Goal: Information Seeking & Learning: Learn about a topic

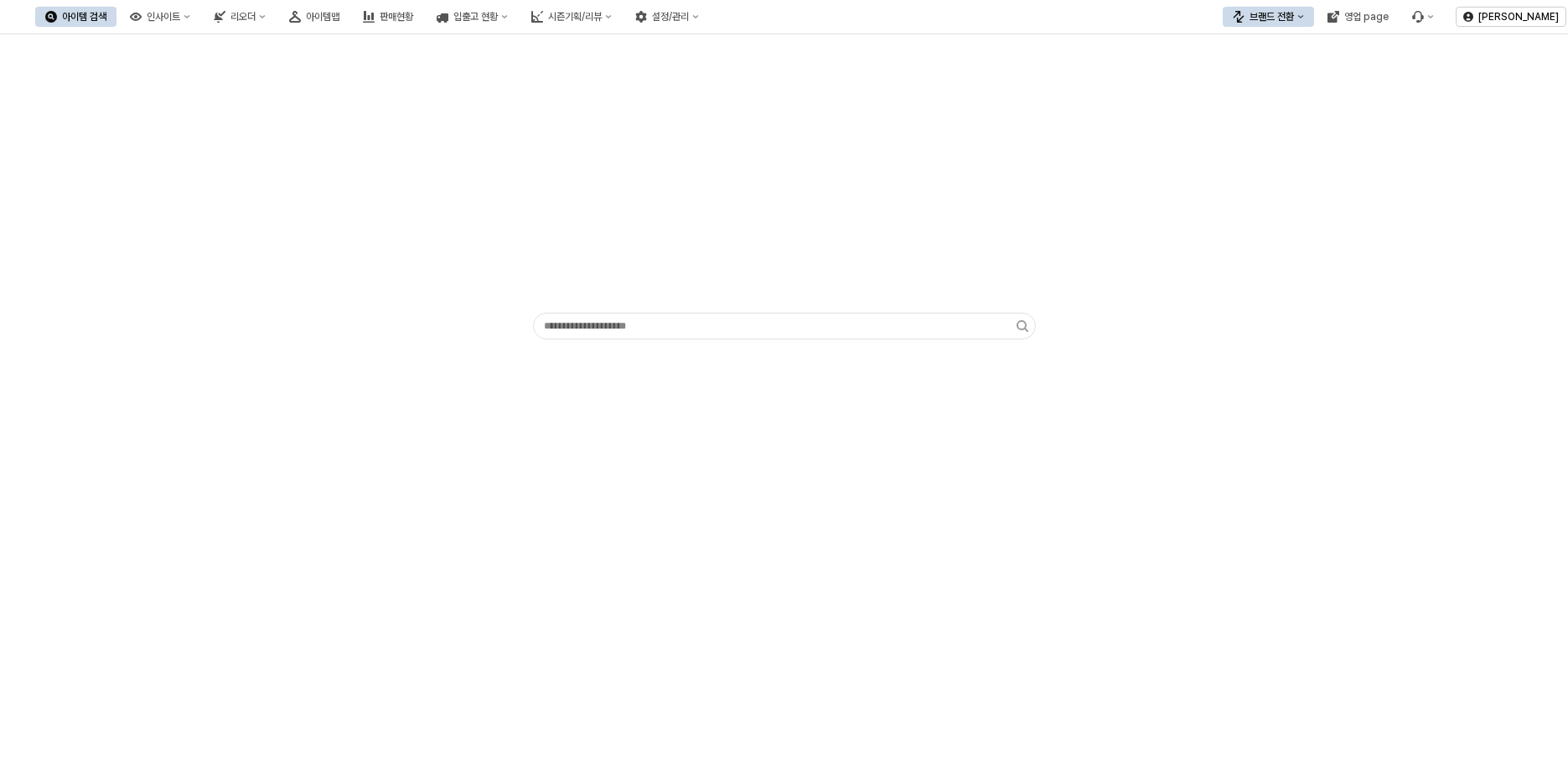
click at [462, 27] on div "아이템 검색 인사이트 리오더 아이템맵 판매현황 입출고 현황 시즌기획/리뷰 설정/관리" at bounding box center [372, 17] width 674 height 35
click at [349, 24] on button "아이템맵" at bounding box center [315, 17] width 71 height 20
click at [256, 16] on div "리오더" at bounding box center [243, 17] width 25 height 12
click at [383, 74] on div "ㄴ 용품 시뮬레이션" at bounding box center [397, 76] width 89 height 14
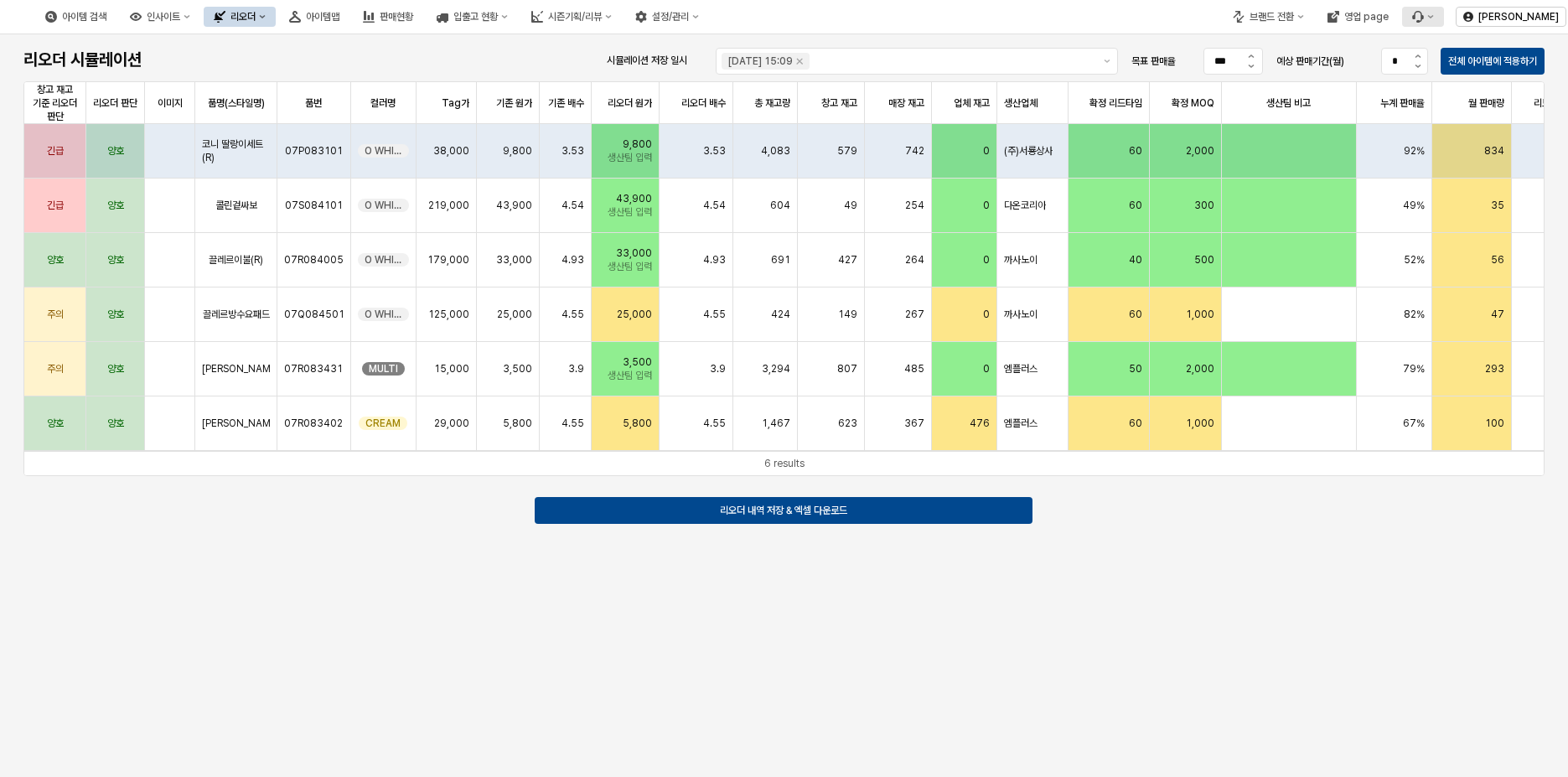
click at [1420, 16] on icon "Menu item 6" at bounding box center [1418, 17] width 12 height 12
click at [1484, 48] on div "버그 제보/개선 요청" at bounding box center [1471, 48] width 89 height 14
click at [423, 16] on button "판매현황" at bounding box center [388, 17] width 71 height 20
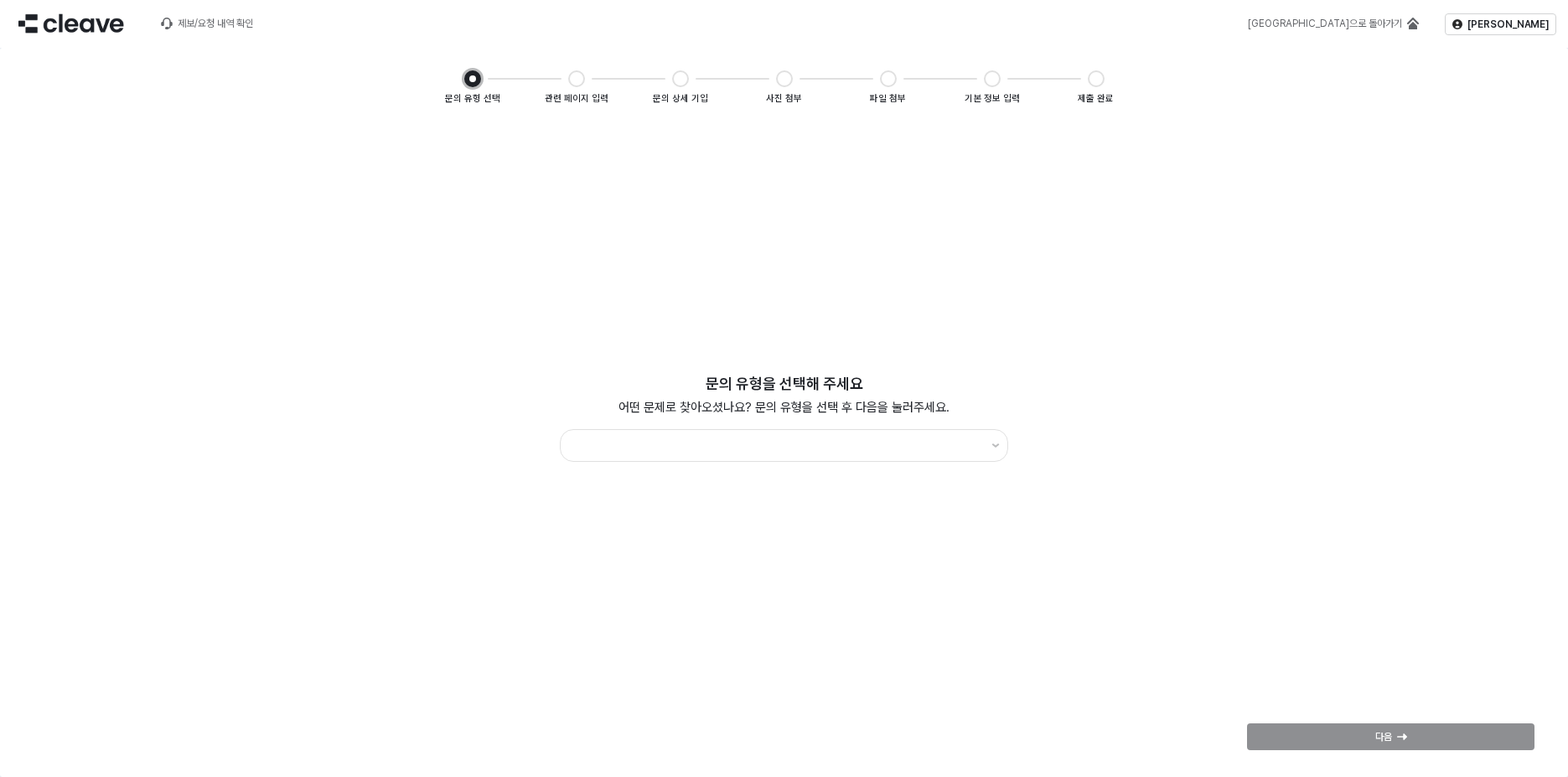
drag, startPoint x: 785, startPoint y: 403, endPoint x: 786, endPoint y: 425, distance: 22.0
click at [785, 403] on p "어떤 문제로 찾아오셨나요? 문의 유형을 선택 후 다음을 눌러주세요." at bounding box center [784, 407] width 357 height 19
click at [783, 431] on div "App Frame" at bounding box center [773, 447] width 424 height 31
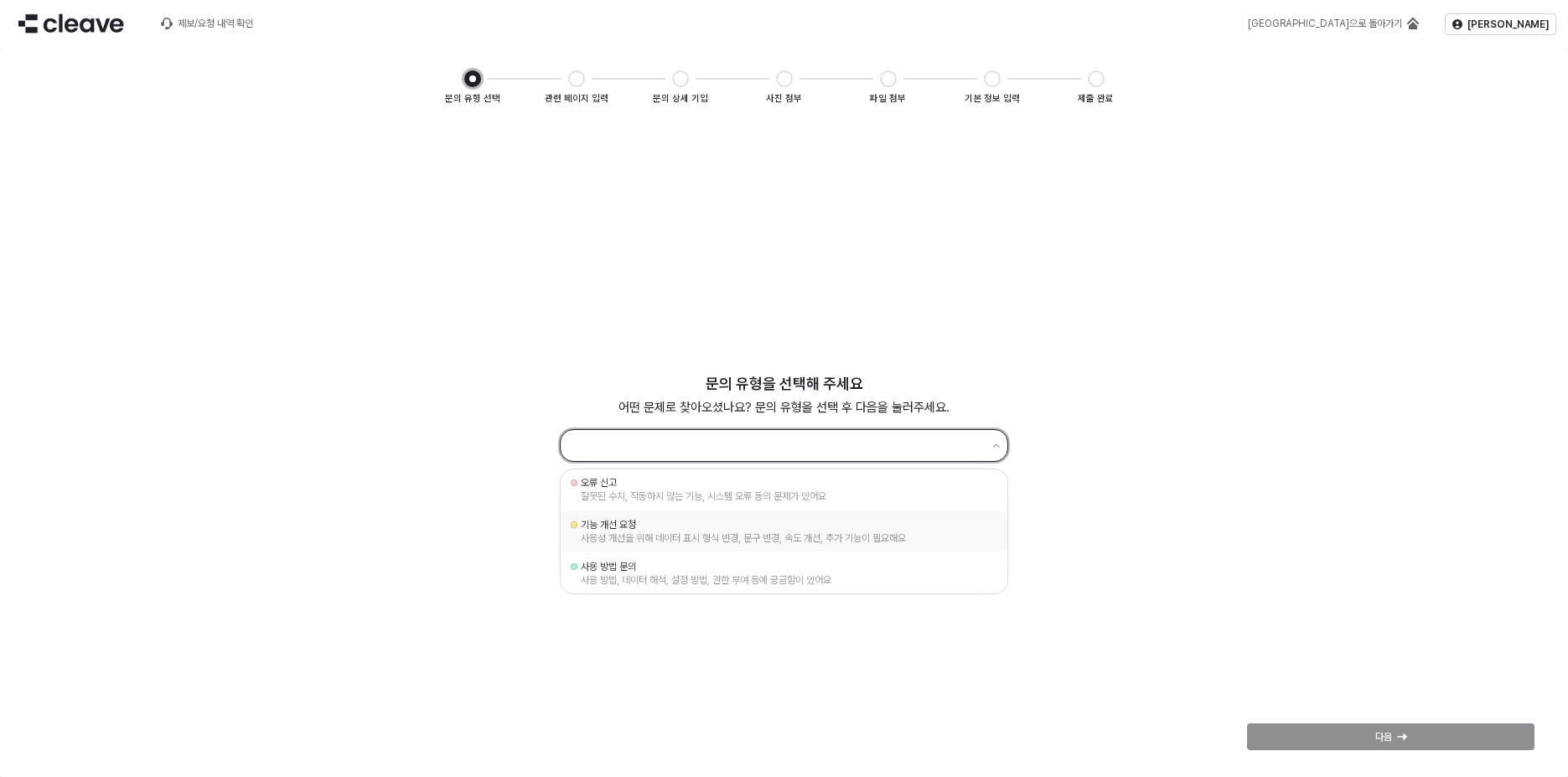
click at [702, 526] on div "기능 개선 요청" at bounding box center [784, 524] width 406 height 14
type input "********"
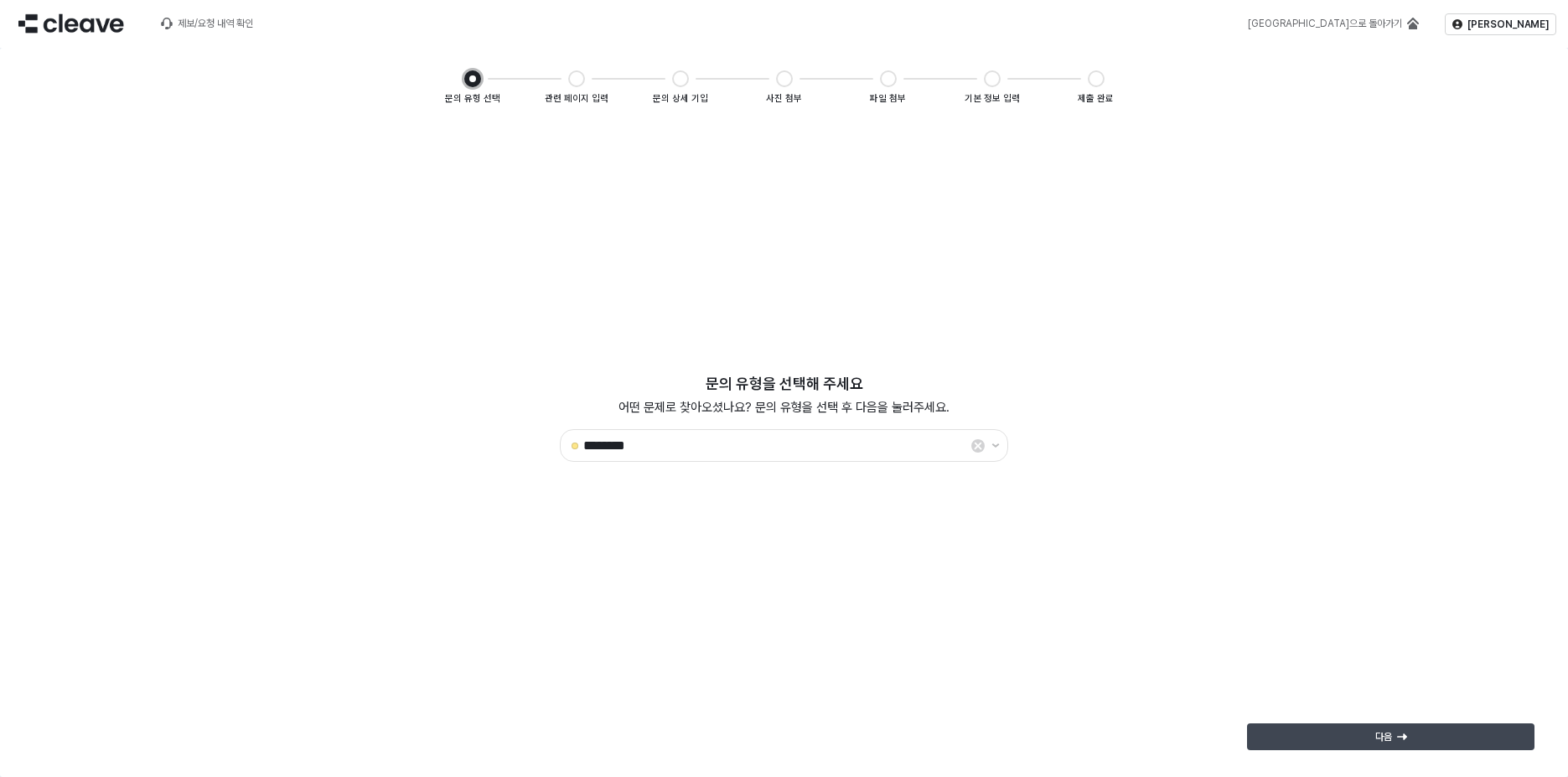
click at [1419, 729] on div "다음" at bounding box center [1391, 737] width 272 height 25
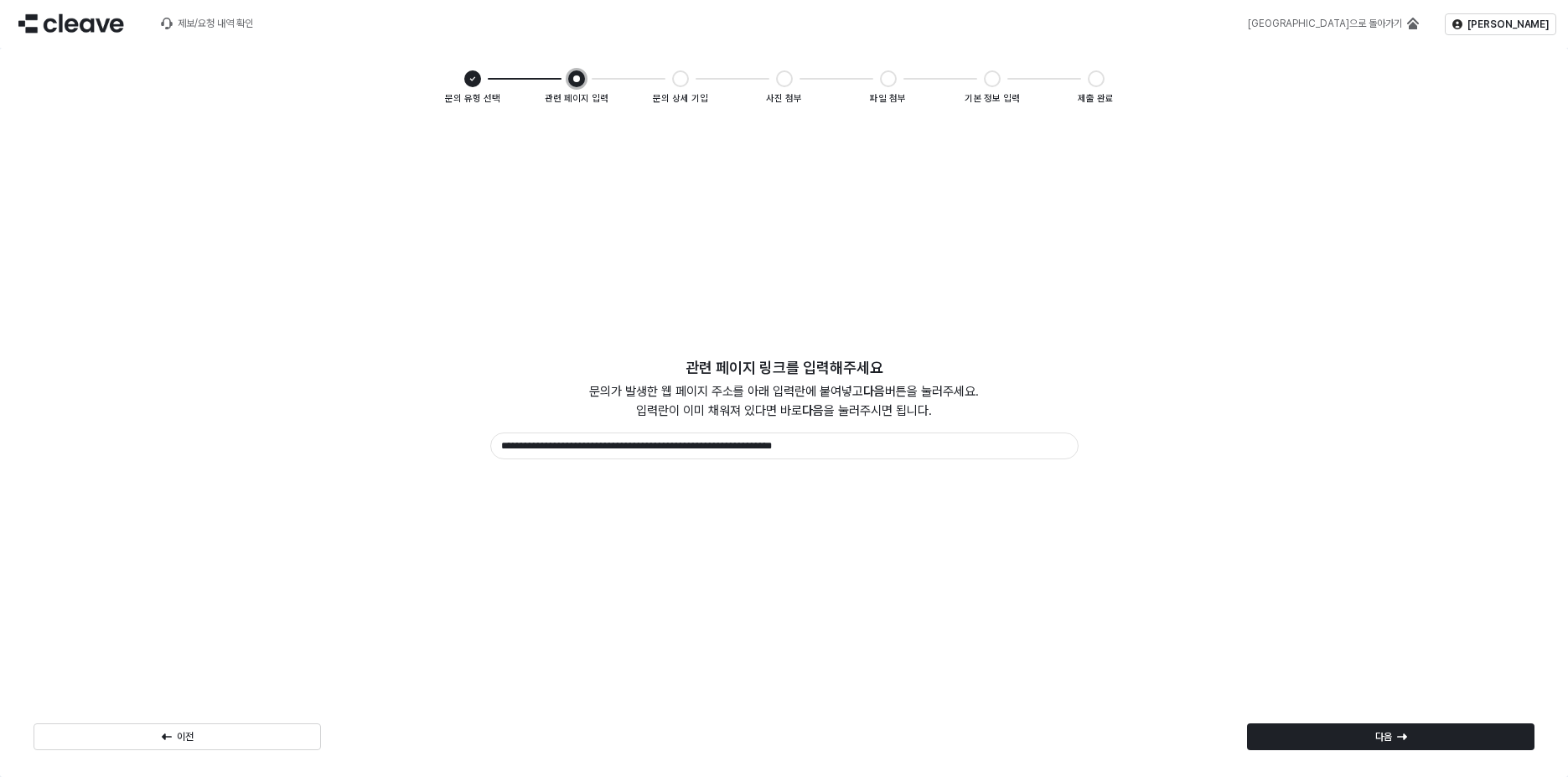
click at [1385, 750] on div "다음" at bounding box center [1391, 737] width 301 height 33
click at [1386, 743] on div "다음" at bounding box center [1391, 737] width 272 height 25
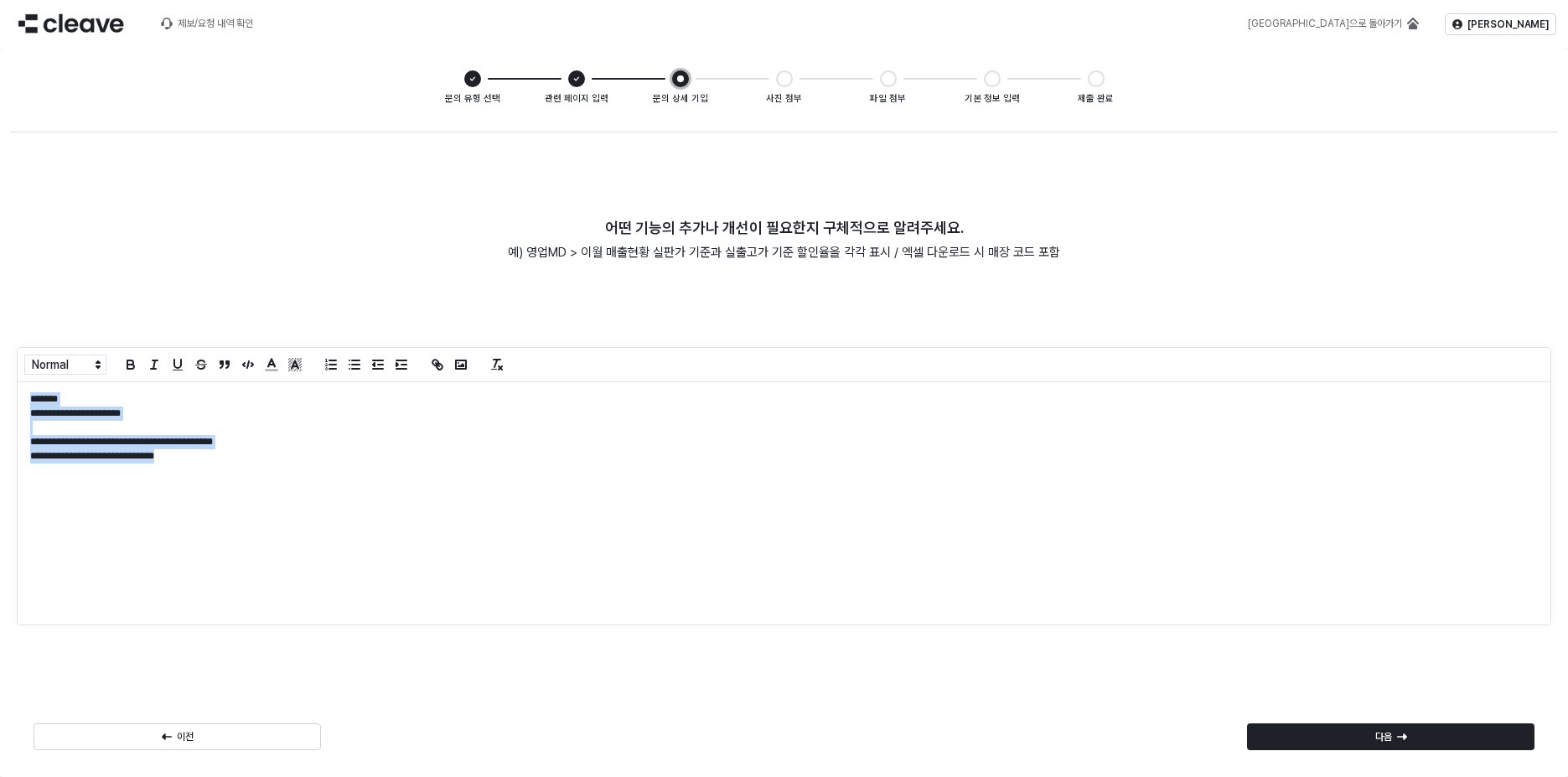
drag, startPoint x: 758, startPoint y: 516, endPoint x: -143, endPoint y: 371, distance: 912.6
click at [0, 371] on html "**********" at bounding box center [784, 388] width 1568 height 777
click at [1376, 733] on p "다음" at bounding box center [1384, 737] width 17 height 14
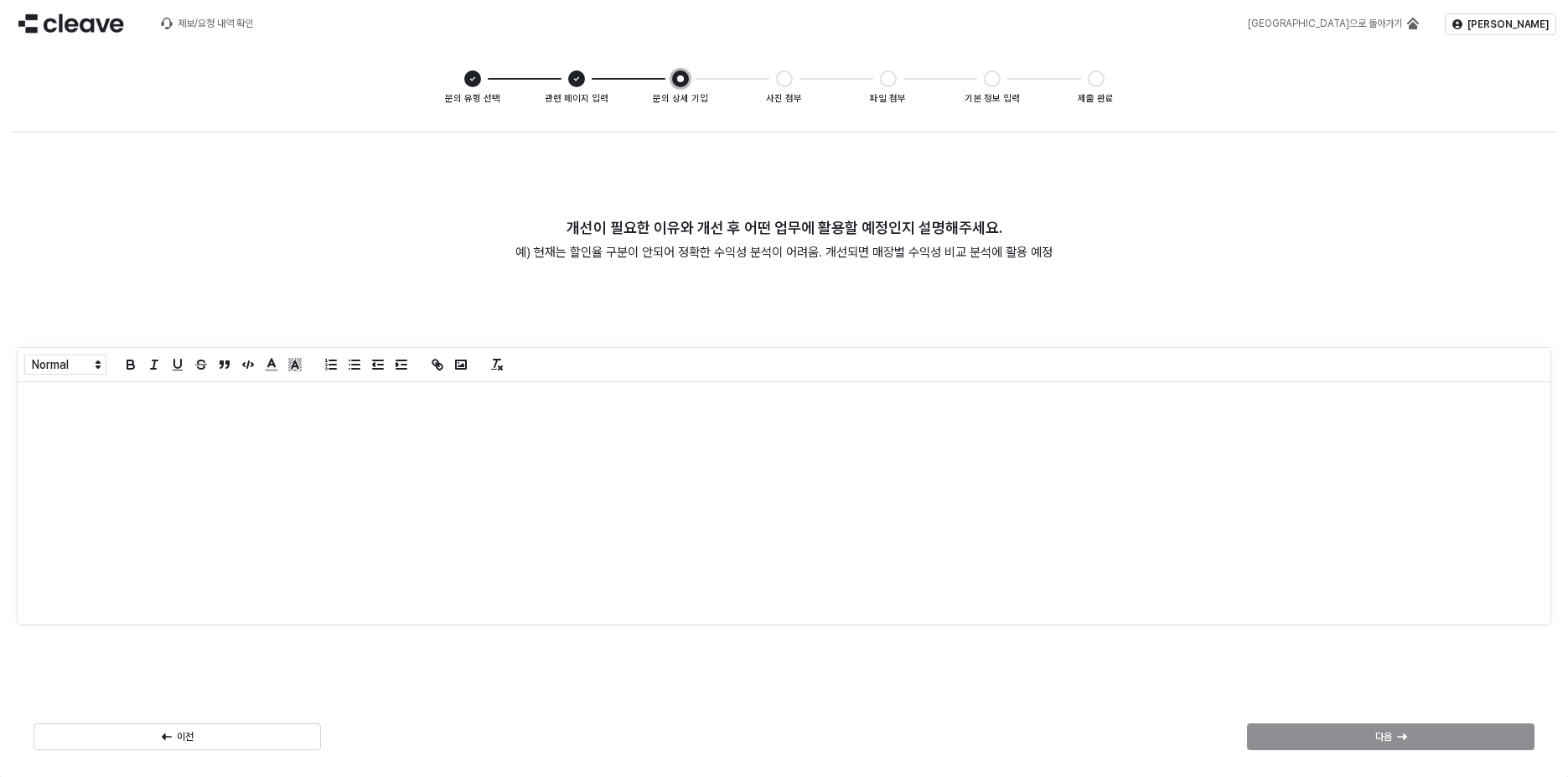
click at [583, 486] on div "App Frame" at bounding box center [784, 503] width 1533 height 242
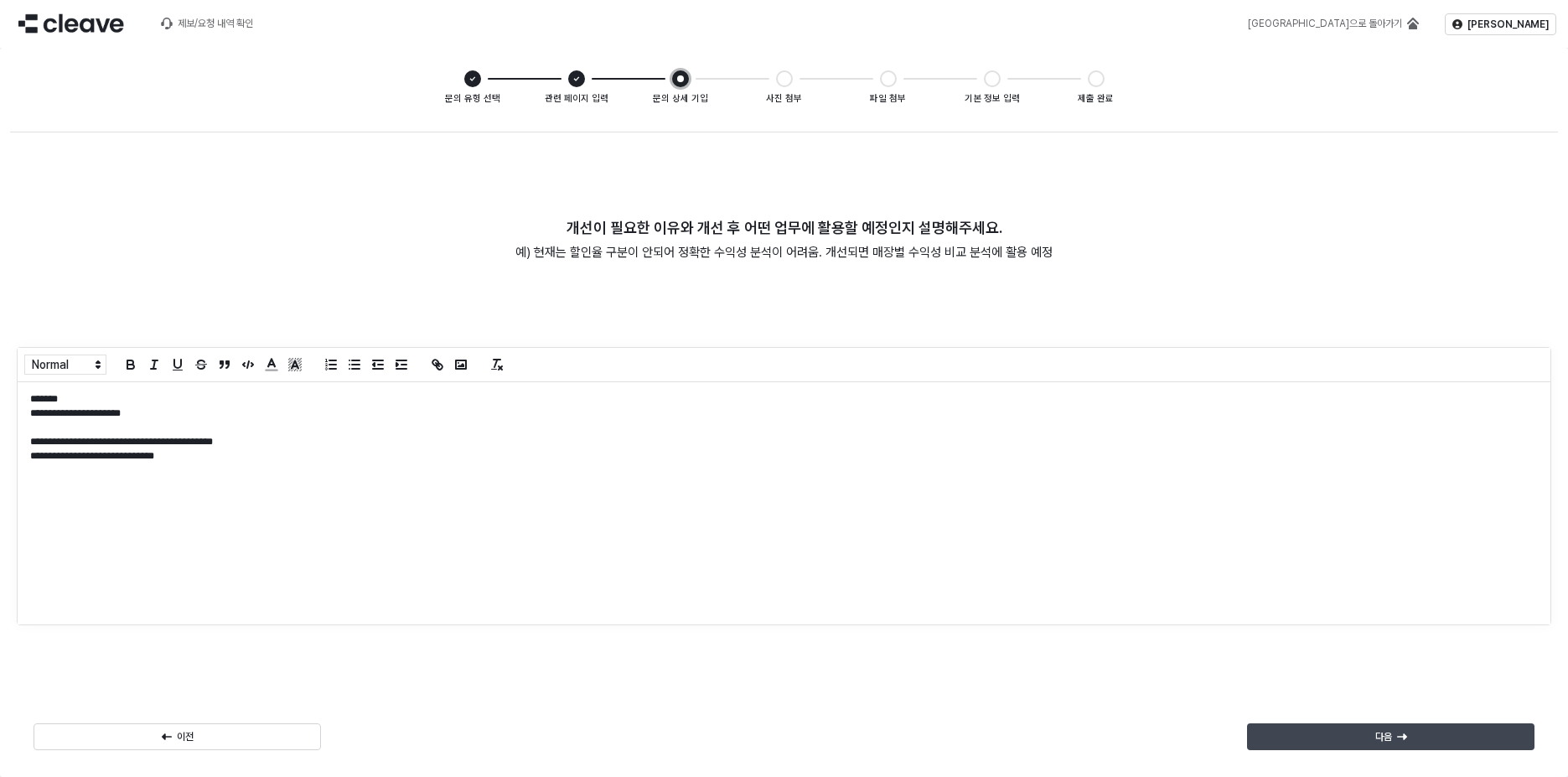
click at [1403, 728] on div "다음" at bounding box center [1391, 737] width 272 height 25
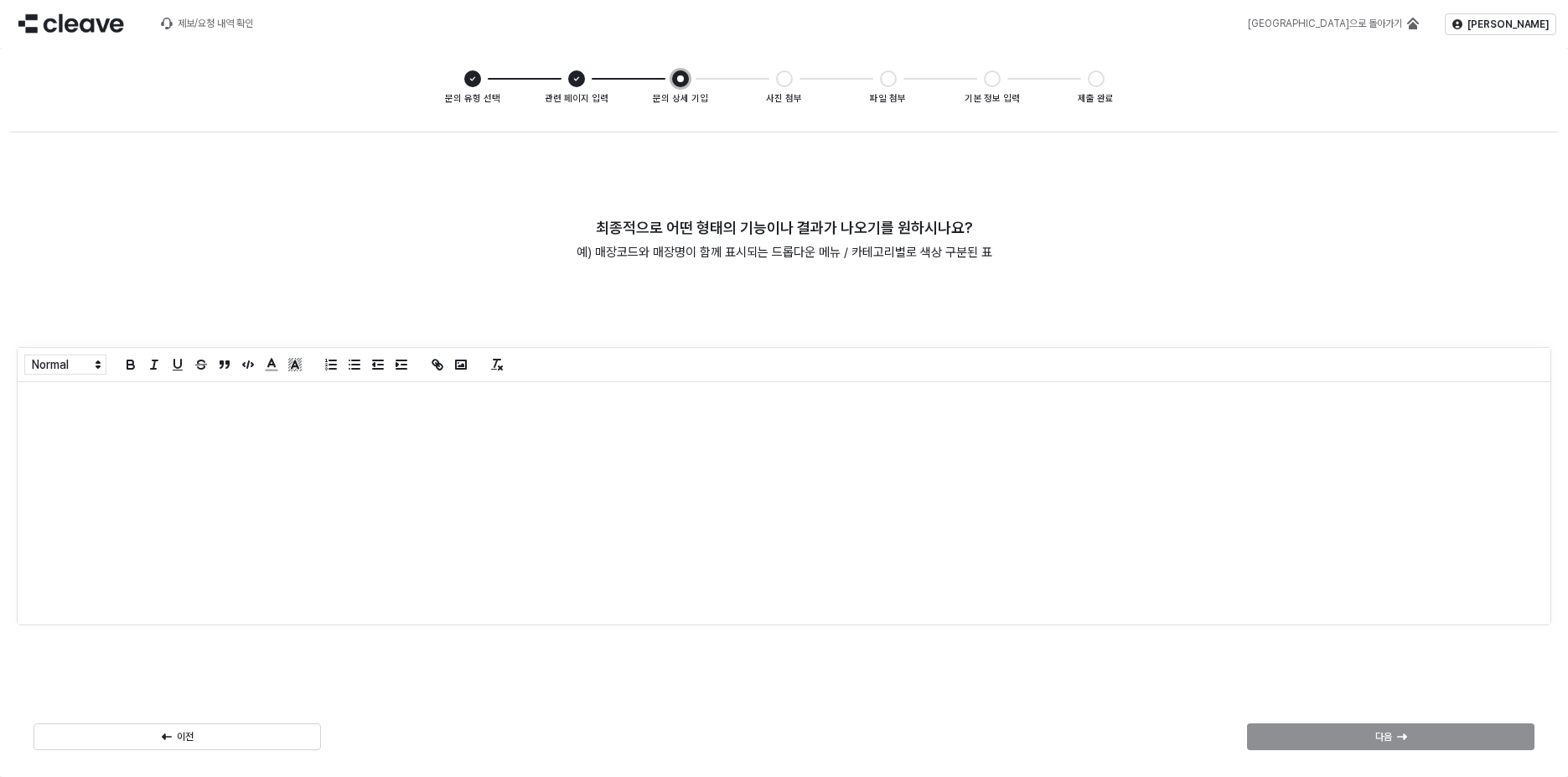
click at [773, 429] on div "App Frame" at bounding box center [784, 503] width 1533 height 242
click at [407, 443] on div "App Frame" at bounding box center [784, 503] width 1533 height 242
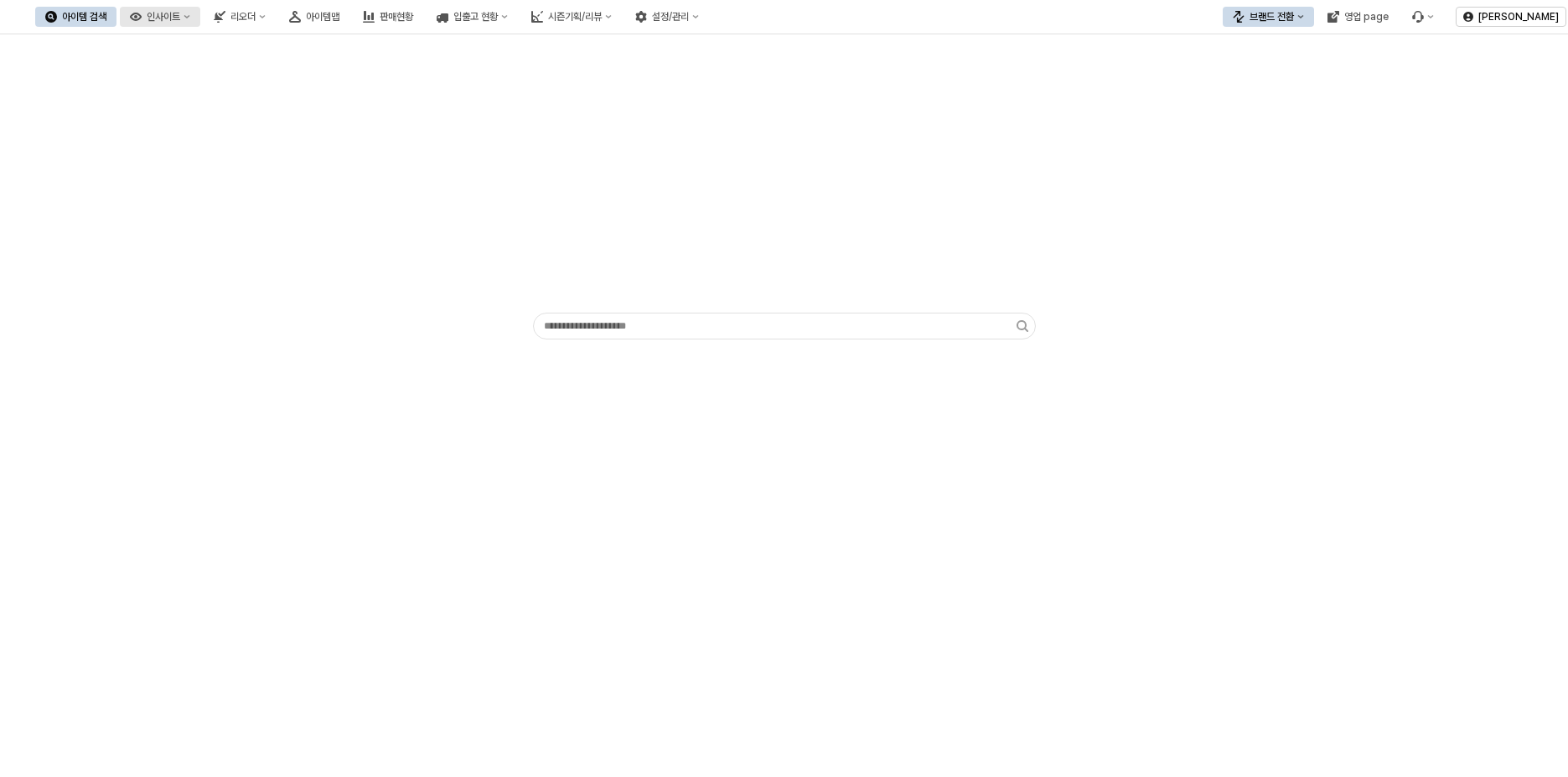
click at [200, 23] on button "인사이트" at bounding box center [160, 17] width 81 height 20
click at [256, 21] on div "리오더" at bounding box center [243, 17] width 25 height 12
click at [406, 131] on div "ㄴ 무시즌 시뮬레이션" at bounding box center [397, 133] width 89 height 14
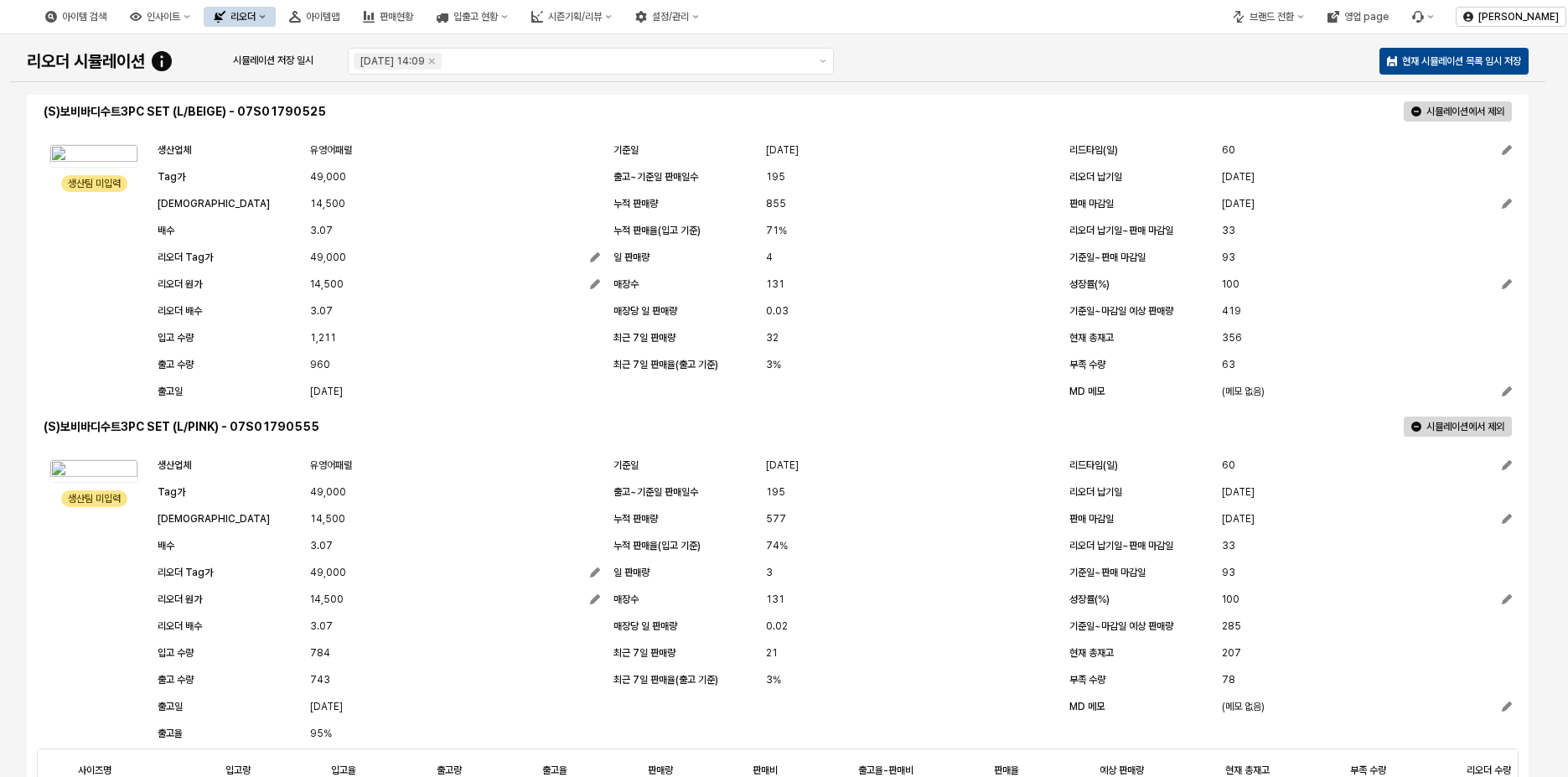
click at [266, 14] on icon "리오더" at bounding box center [262, 17] width 6 height 6
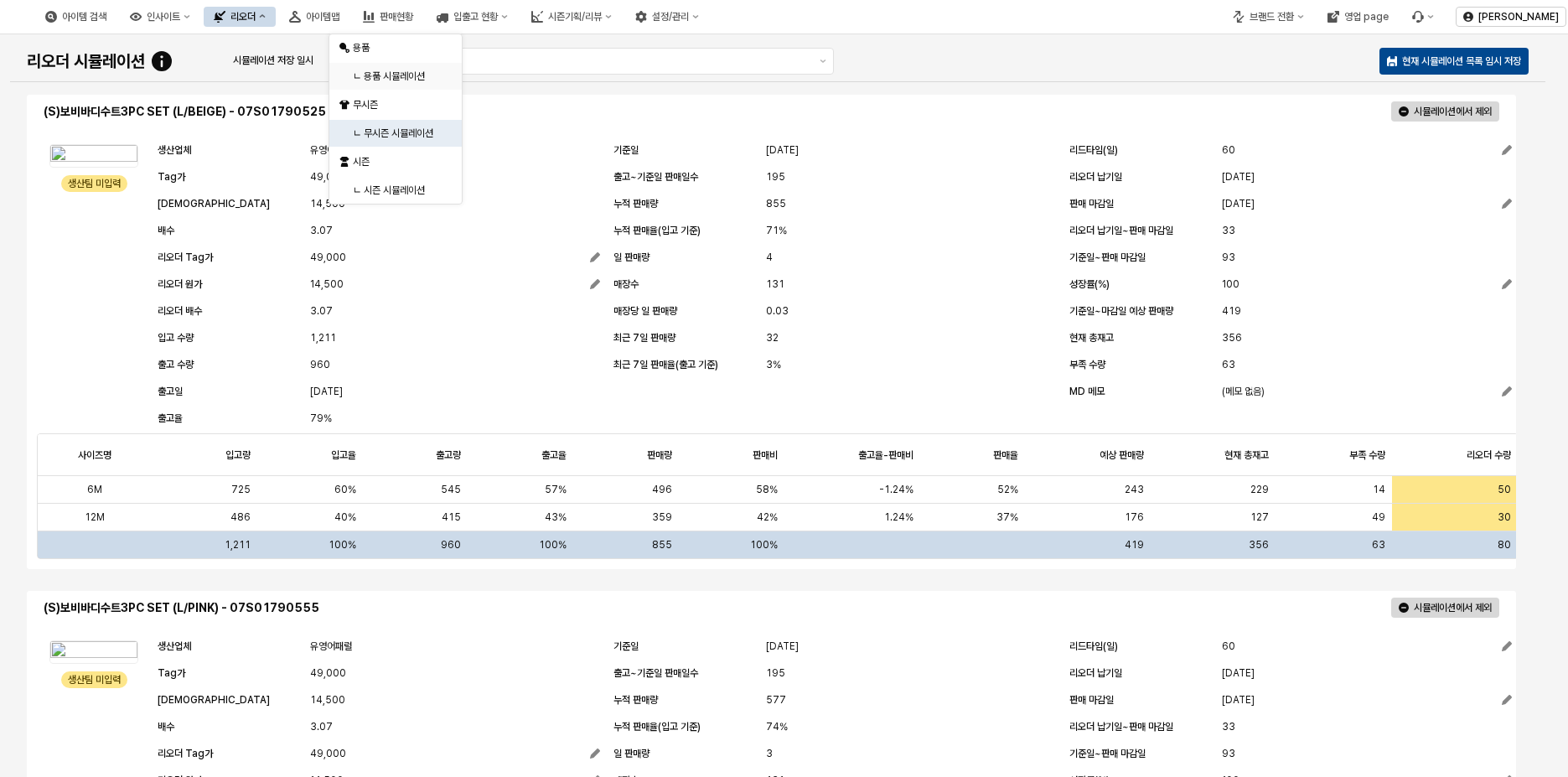
click at [391, 74] on div "ㄴ 용품 시뮬레이션" at bounding box center [397, 76] width 89 height 14
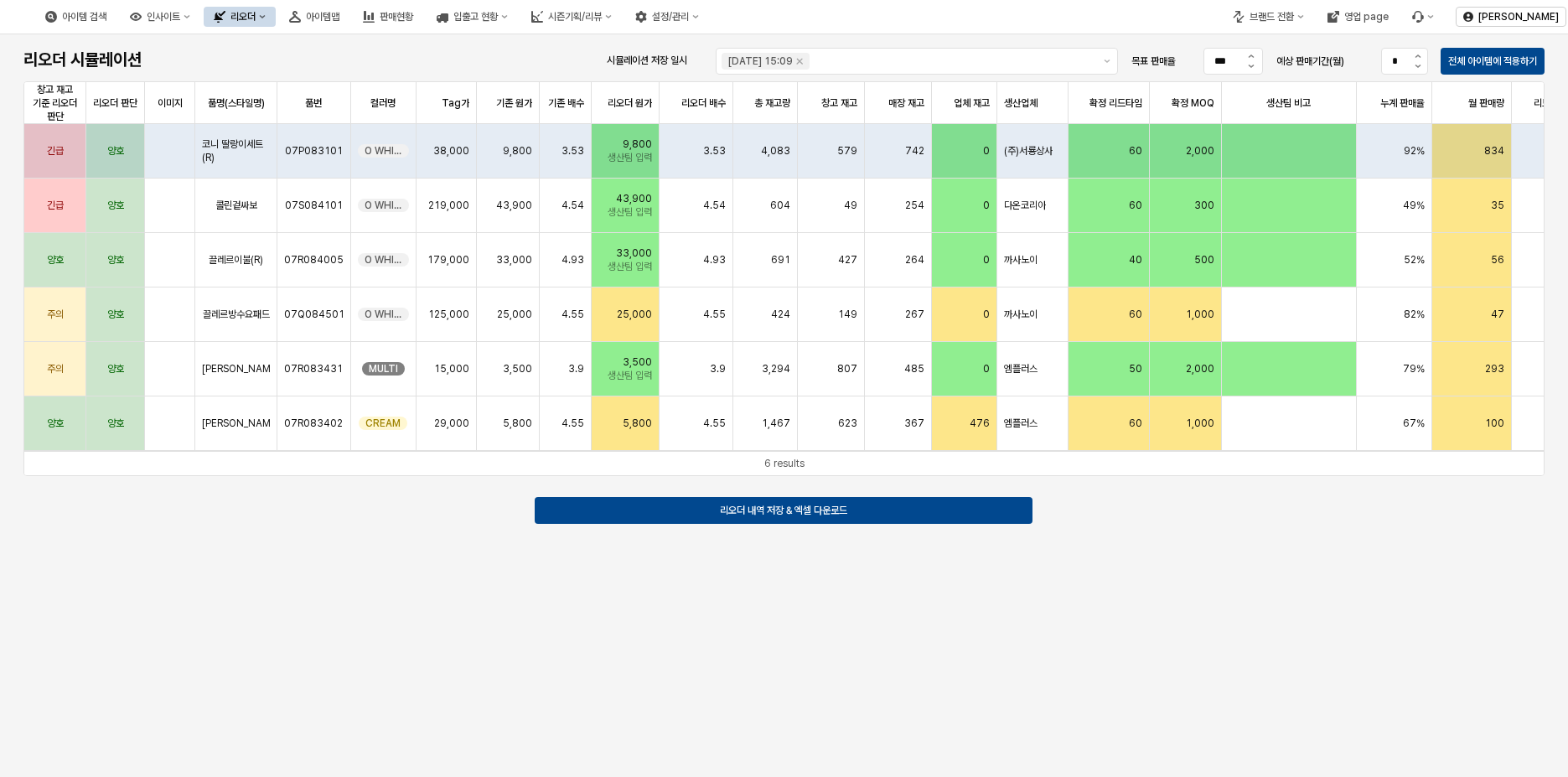
click at [908, 619] on div "리오더 시뮬레이션 시뮬레이션 저장 일시 2025-09-30 15:09 목표 판매율 *** 예상 판매기간(월) * 전체 아이템에 적용하기 창고 …" at bounding box center [784, 406] width 1568 height 743
click at [413, 20] on div "판매현황" at bounding box center [396, 17] width 33 height 12
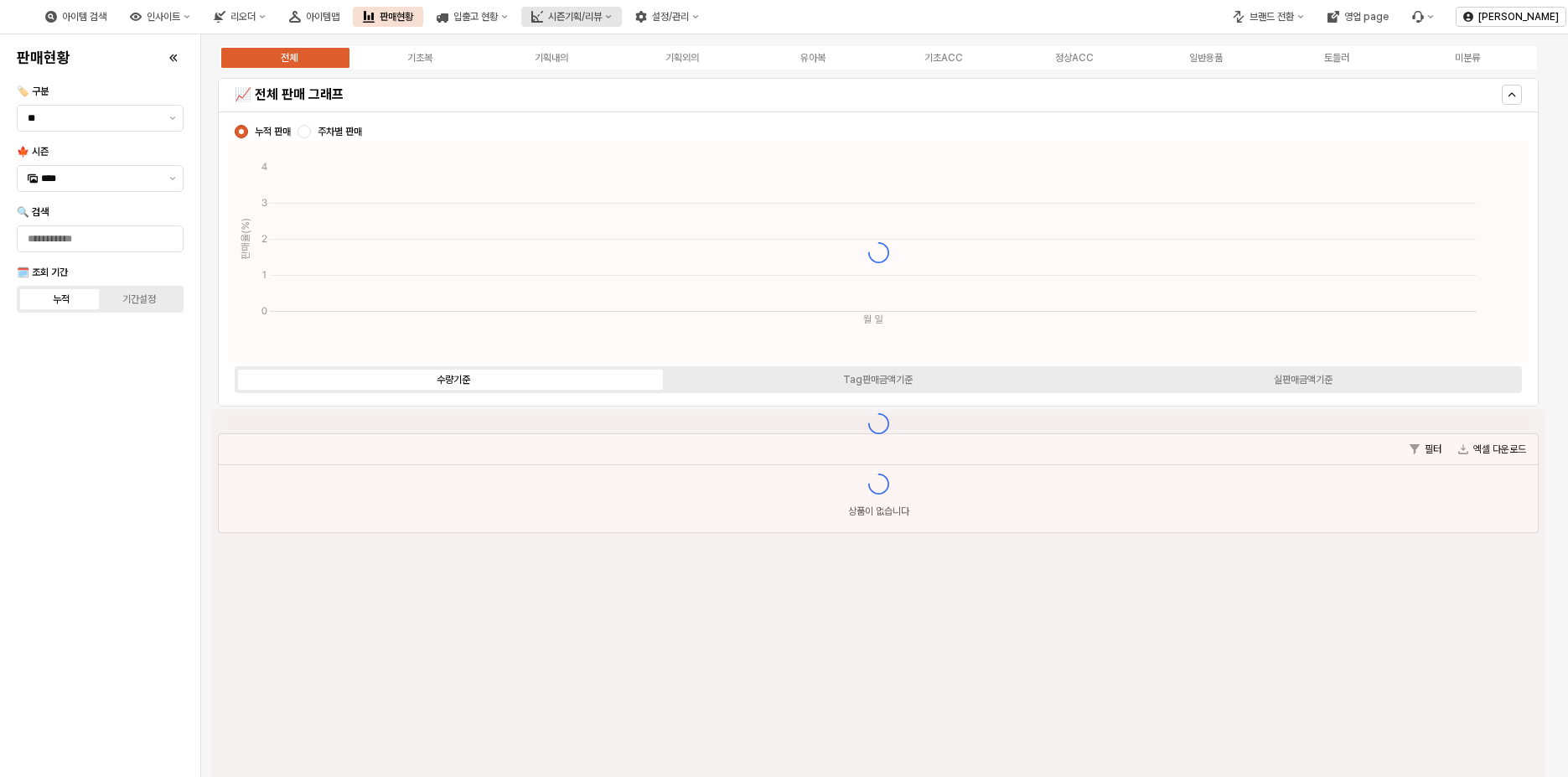
click at [601, 17] on div "시즌기획/리뷰" at bounding box center [575, 17] width 53 height 12
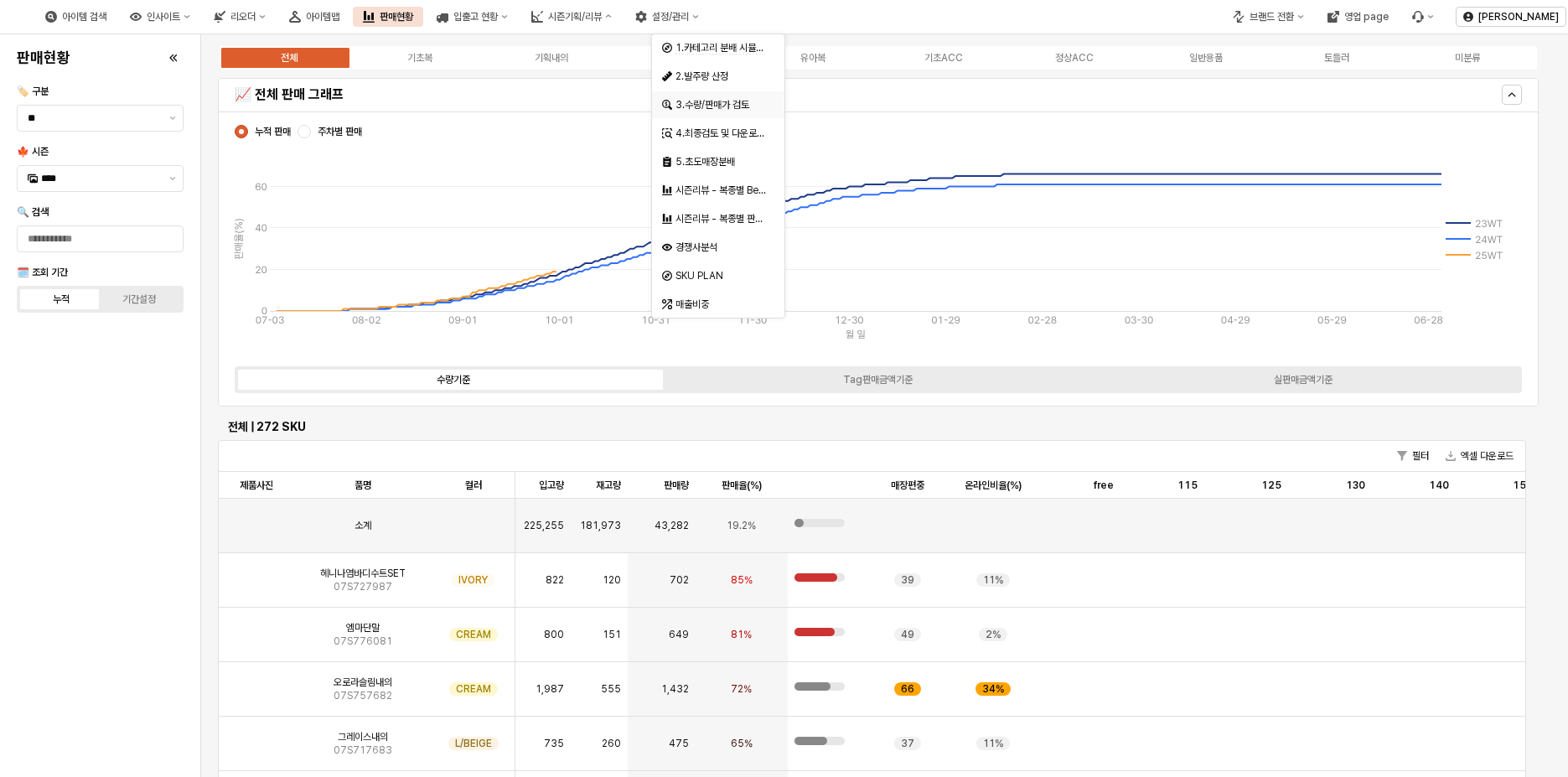
click at [736, 100] on div "3.수량/판매가 검토" at bounding box center [720, 105] width 89 height 14
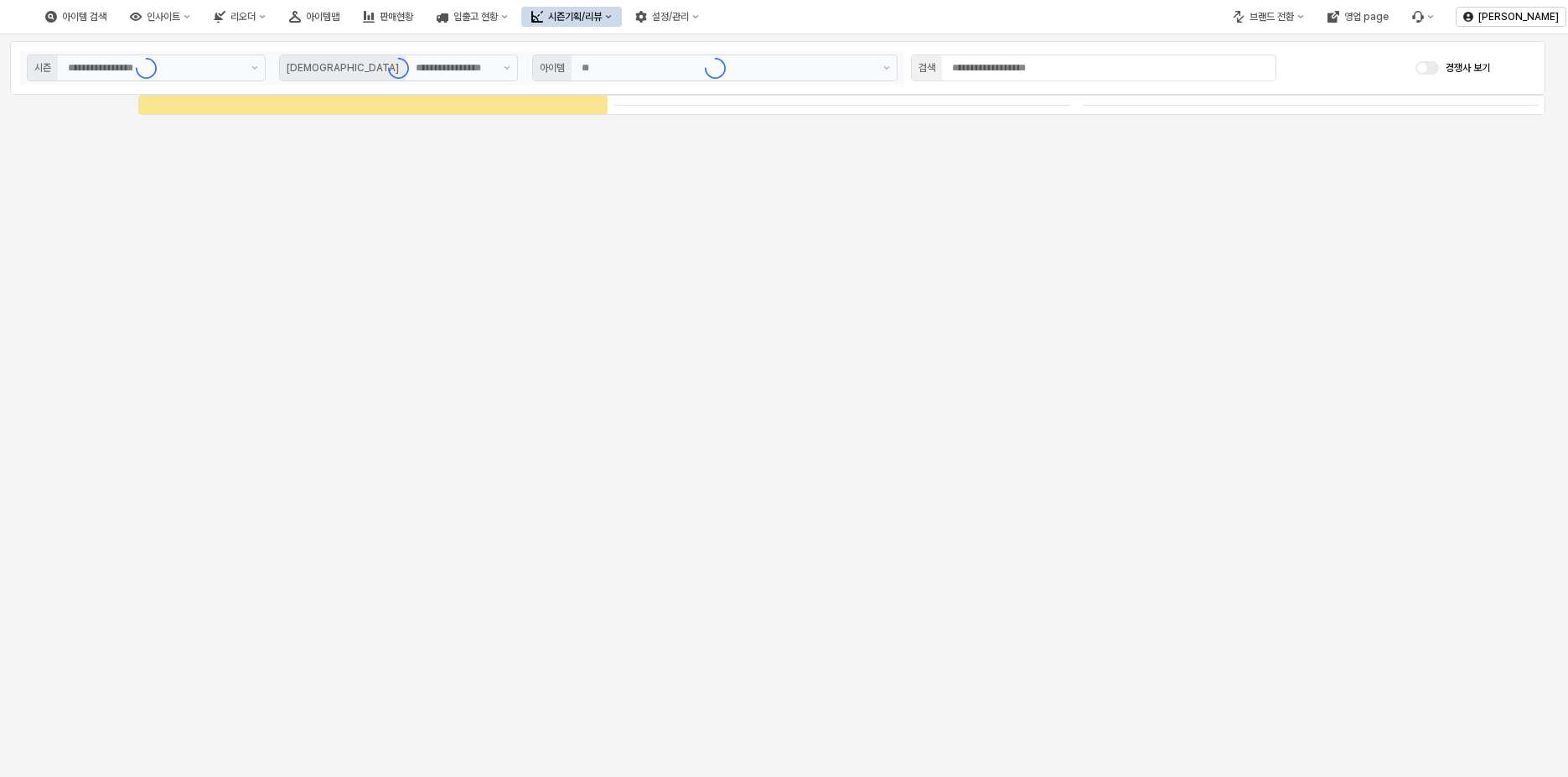
type input "****"
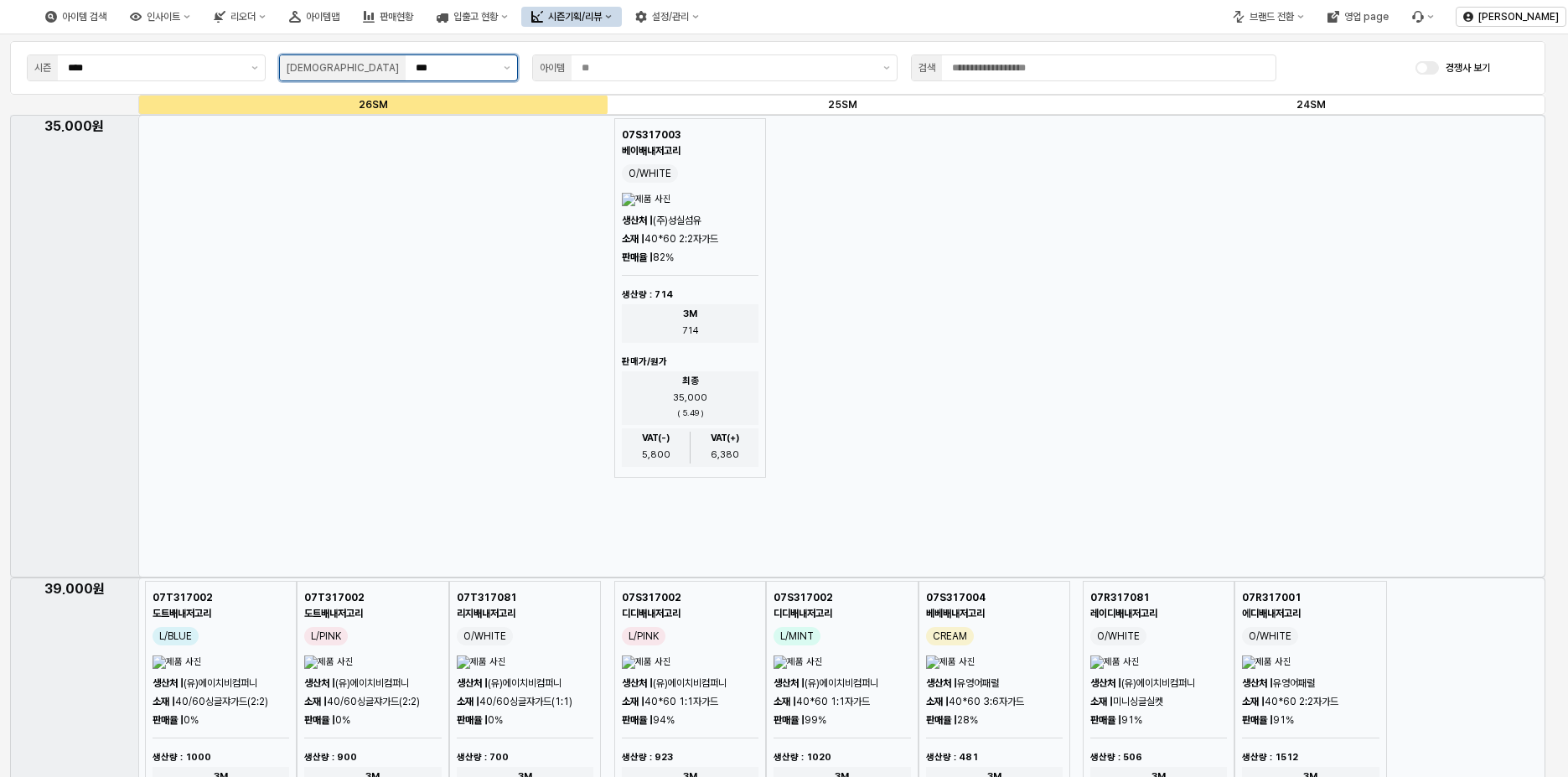
click at [492, 63] on input "***" at bounding box center [454, 68] width 78 height 17
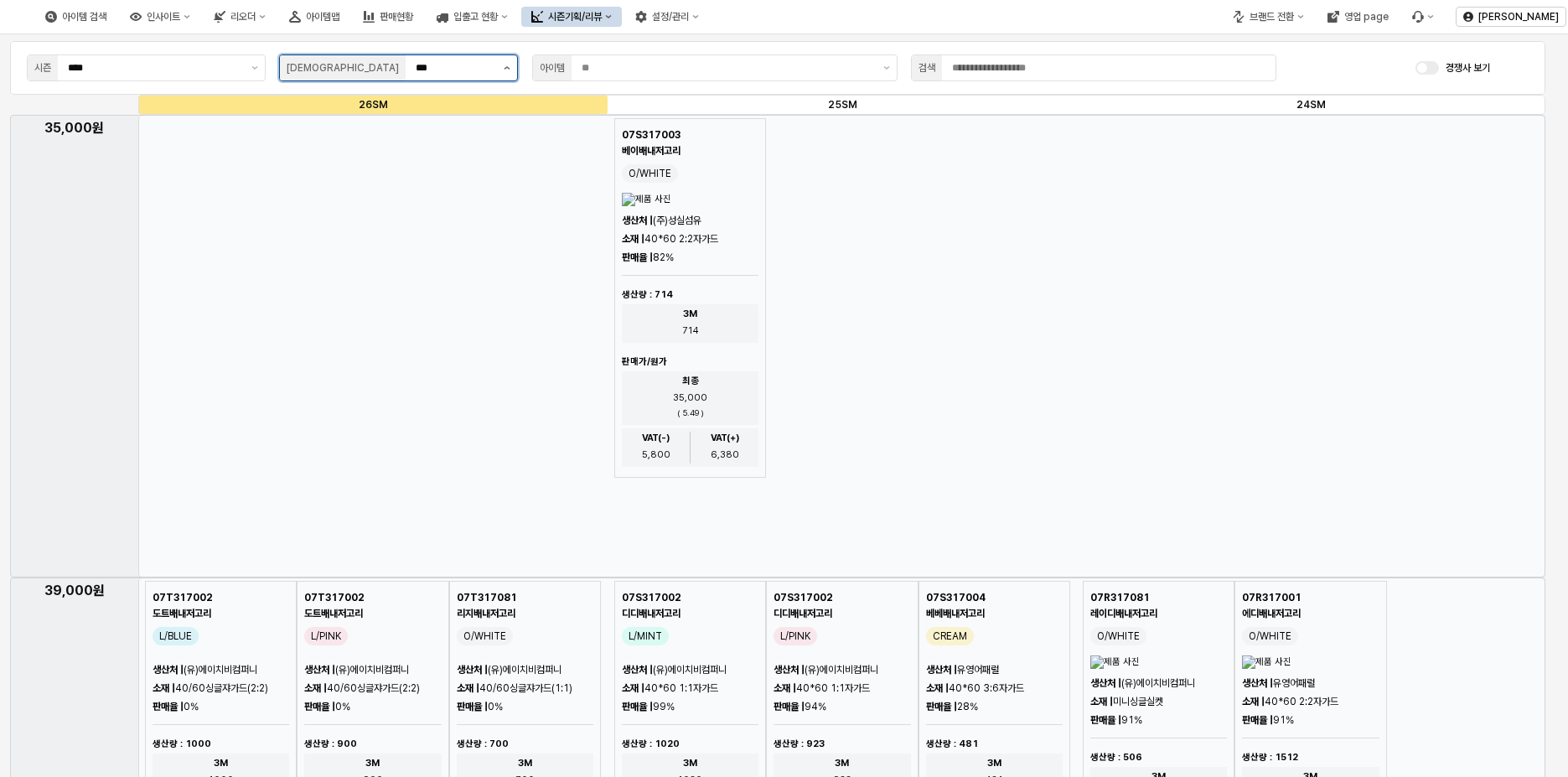
click at [503, 69] on button "제안 사항 표시" at bounding box center [508, 67] width 20 height 25
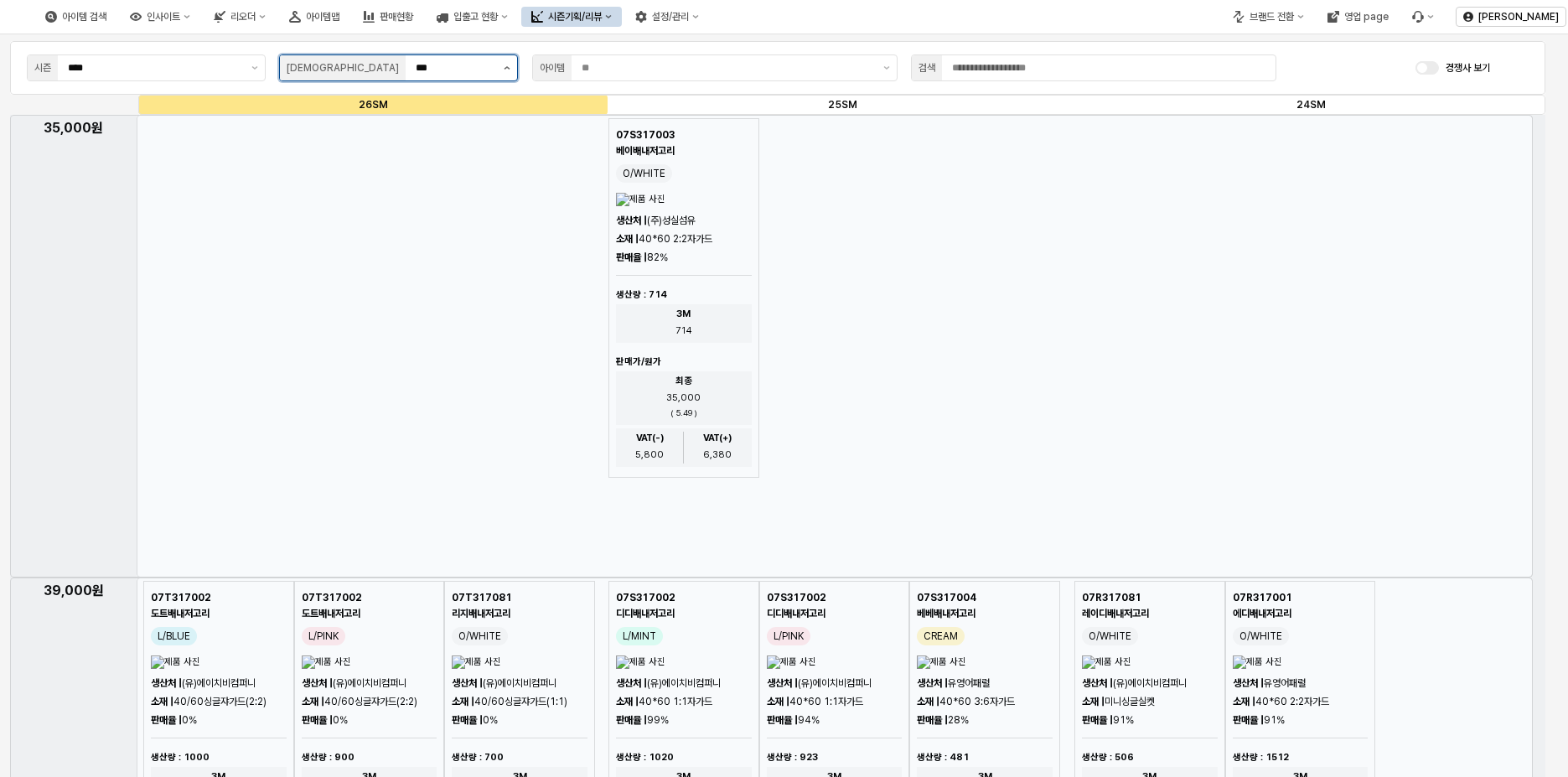
click at [506, 68] on icon "제안 사항 표시" at bounding box center [508, 68] width 6 height 4
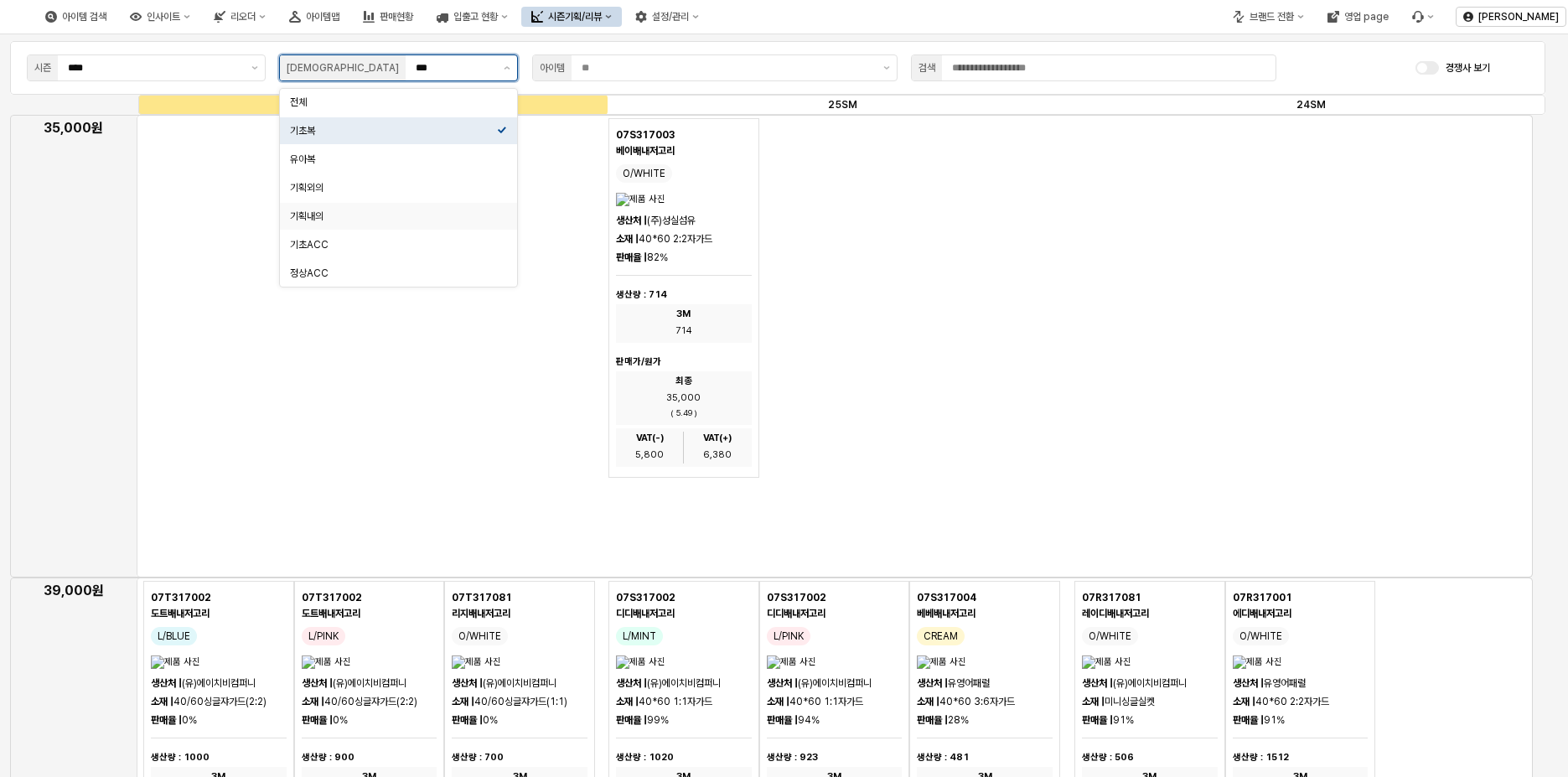
click at [412, 209] on div "기획내의" at bounding box center [393, 216] width 207 height 17
type input "****"
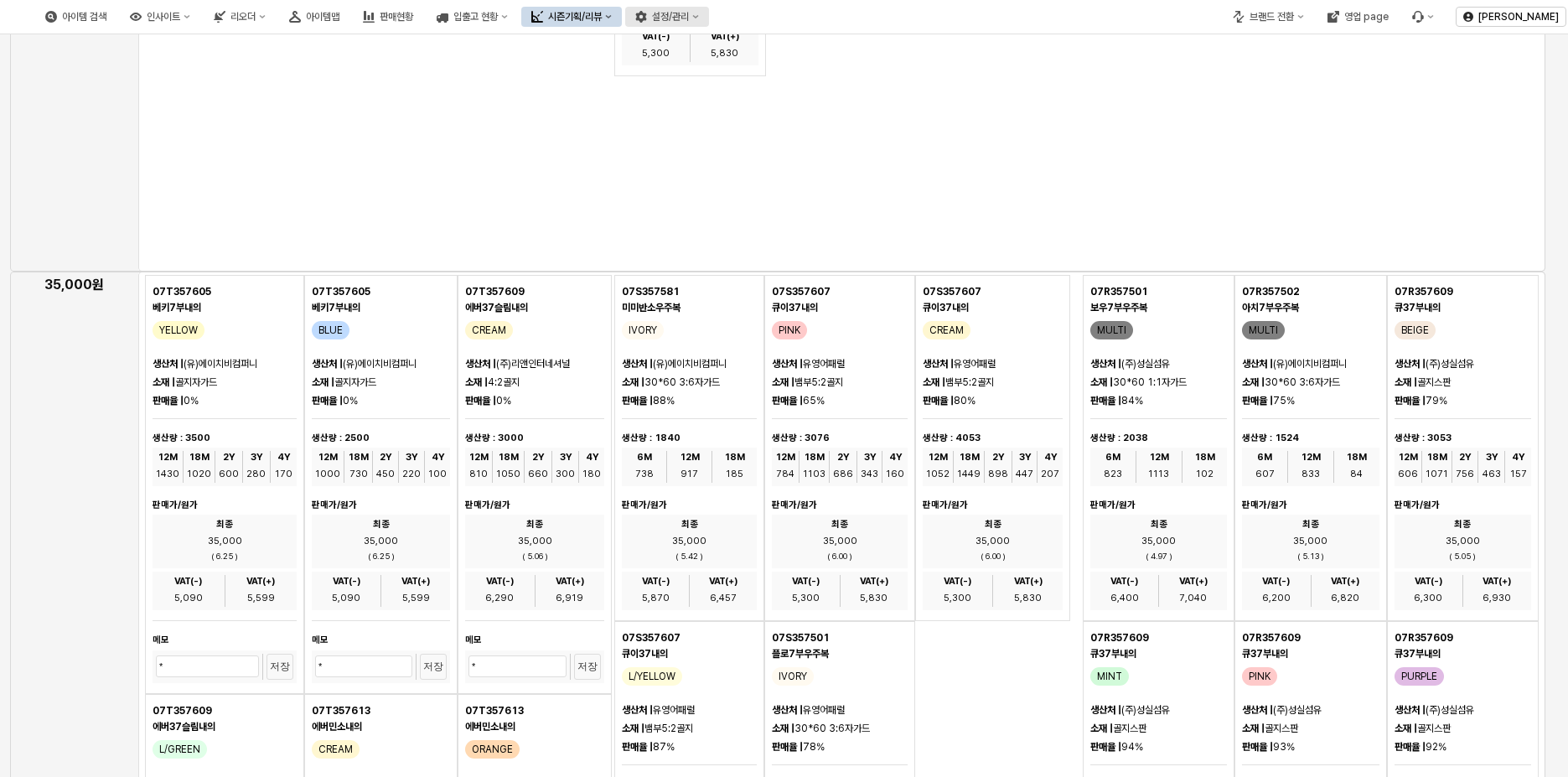
scroll to position [3017, 0]
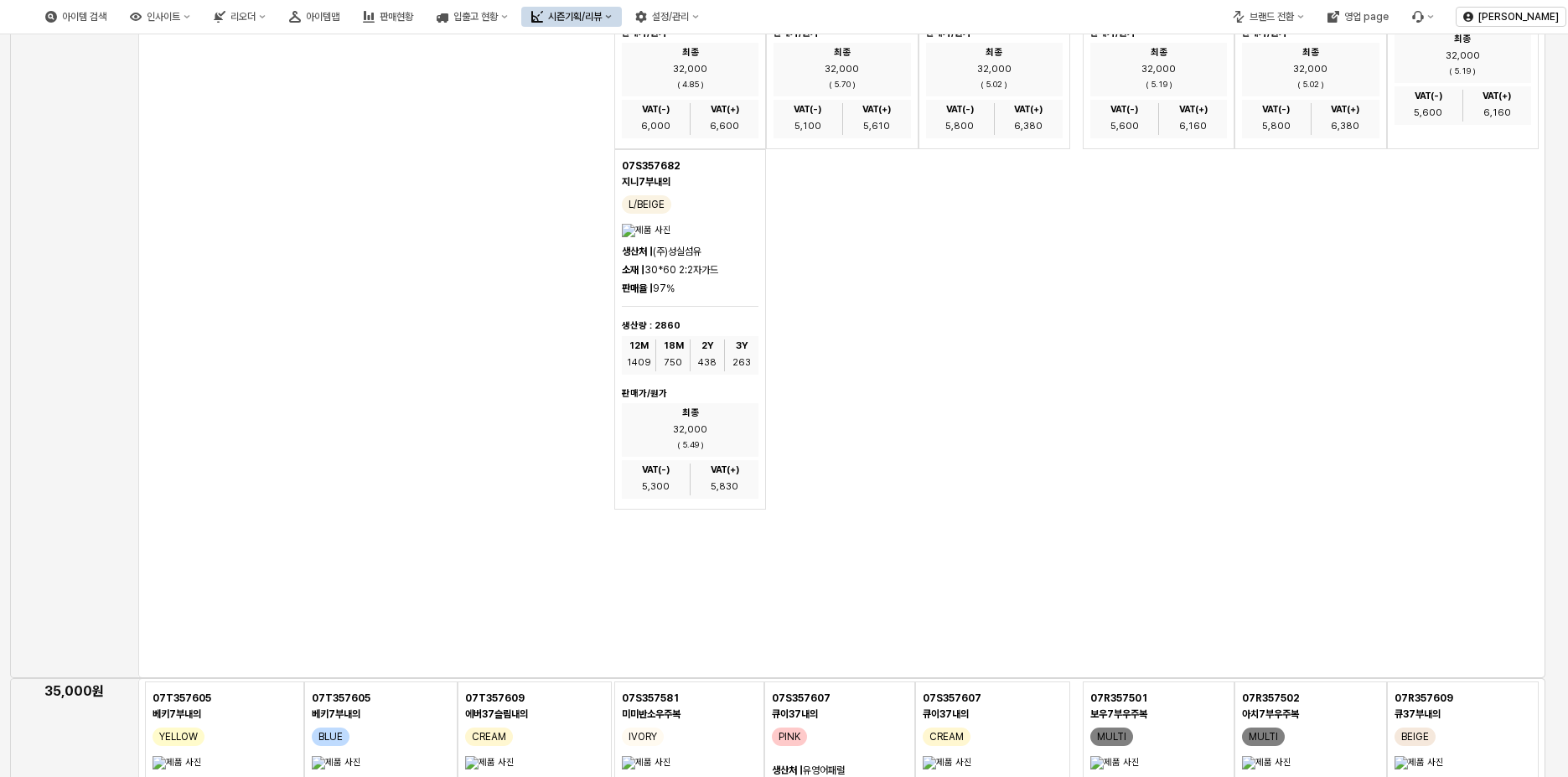
click at [622, 22] on button "시즌기획/리뷰" at bounding box center [571, 17] width 100 height 20
click at [501, 236] on div "App Frame" at bounding box center [841, 233] width 1407 height 892
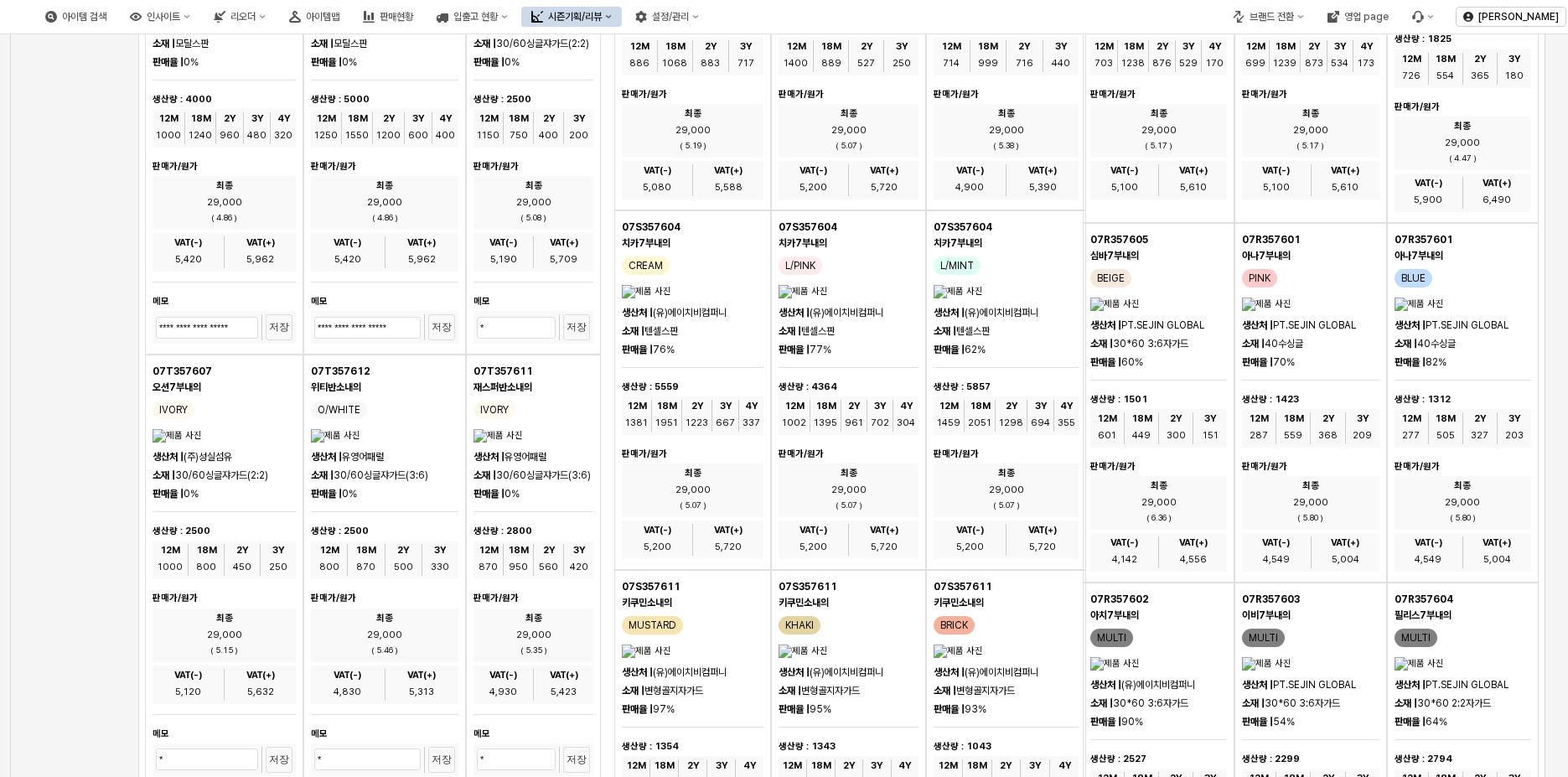
scroll to position [1090, 0]
click at [370, 339] on input "**********" at bounding box center [368, 328] width 107 height 22
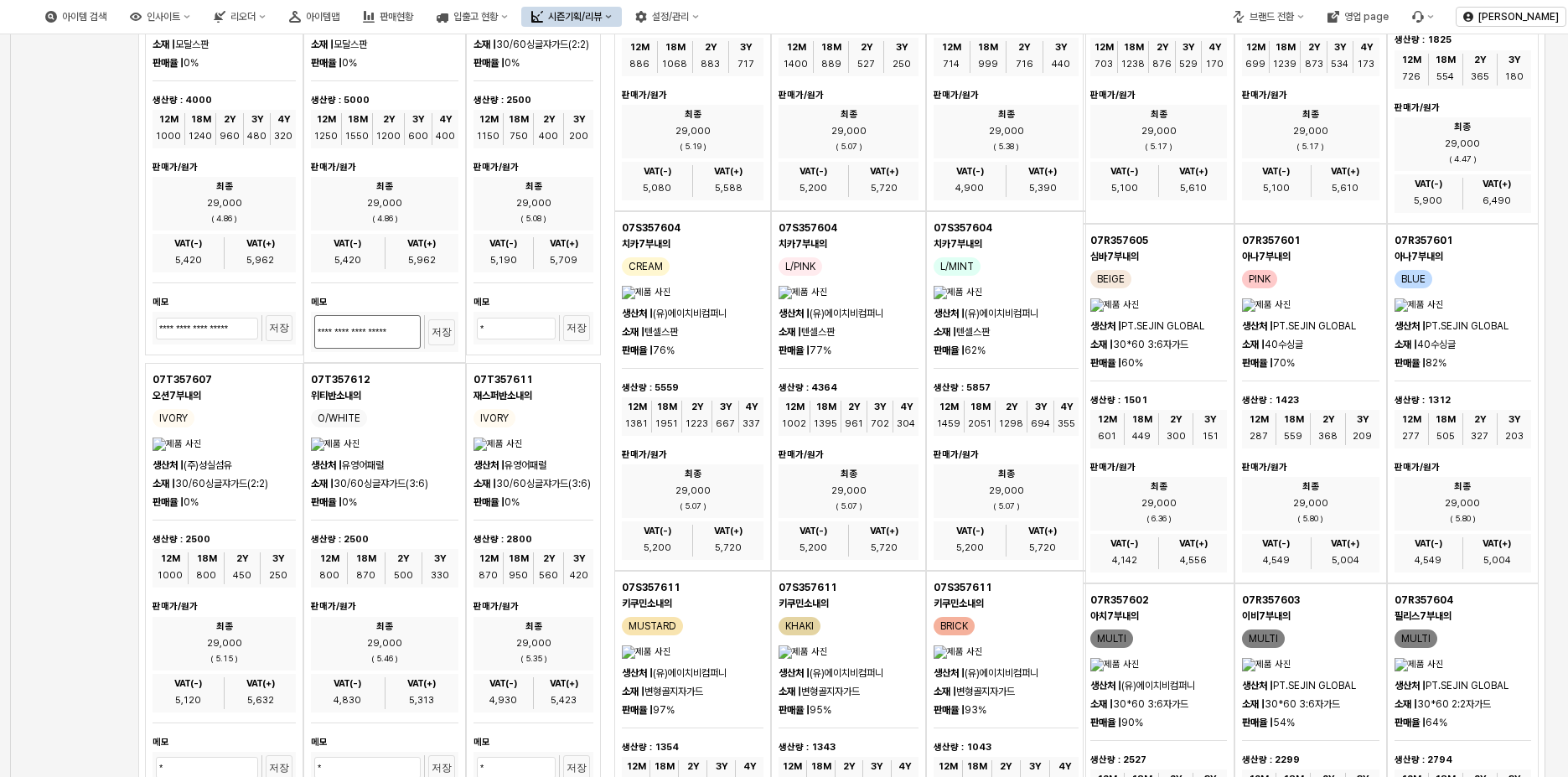
drag, startPoint x: 352, startPoint y: 495, endPoint x: 464, endPoint y: 493, distance: 112.0
click at [464, 493] on div "07T357604 네스7부내의 L/BEIGE 생산처 | 유영어패럴 소재 | 30/60싱글쟈가드(3:6) 판매율 | 0% 생산량 : 3500 1…" at bounding box center [373, 360] width 456 height 1736
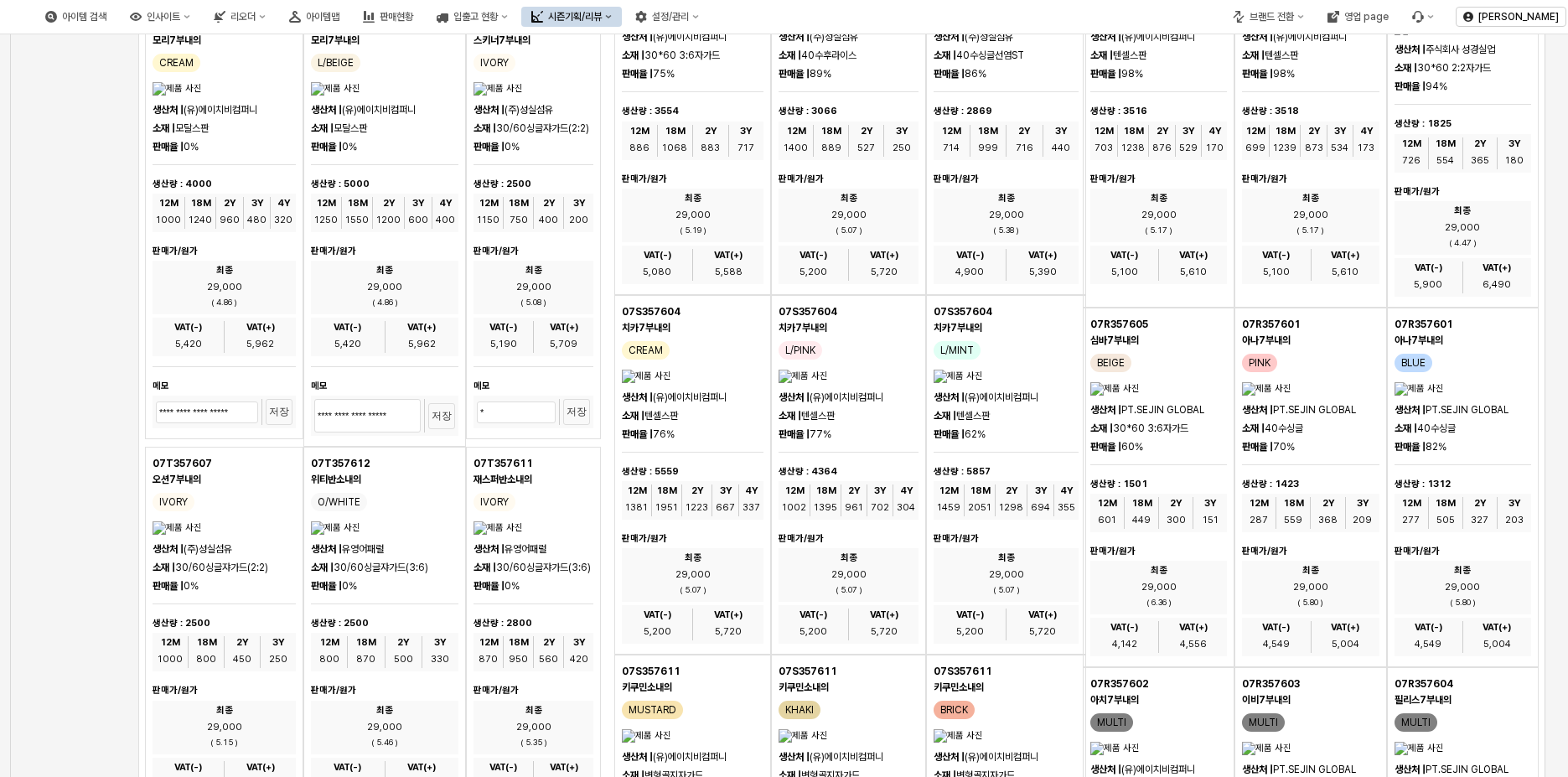
scroll to position [0, 0]
